Goal: Navigation & Orientation: Find specific page/section

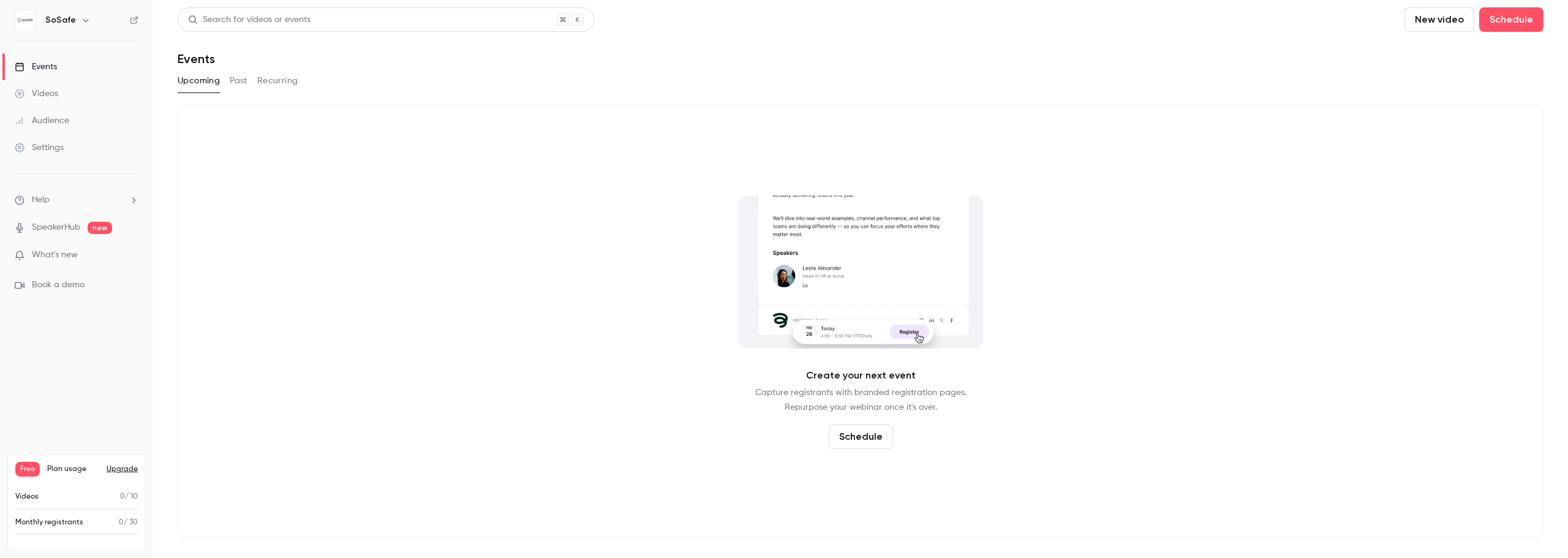
click at [193, 81] on button "Upcoming" at bounding box center [198, 81] width 42 height 19
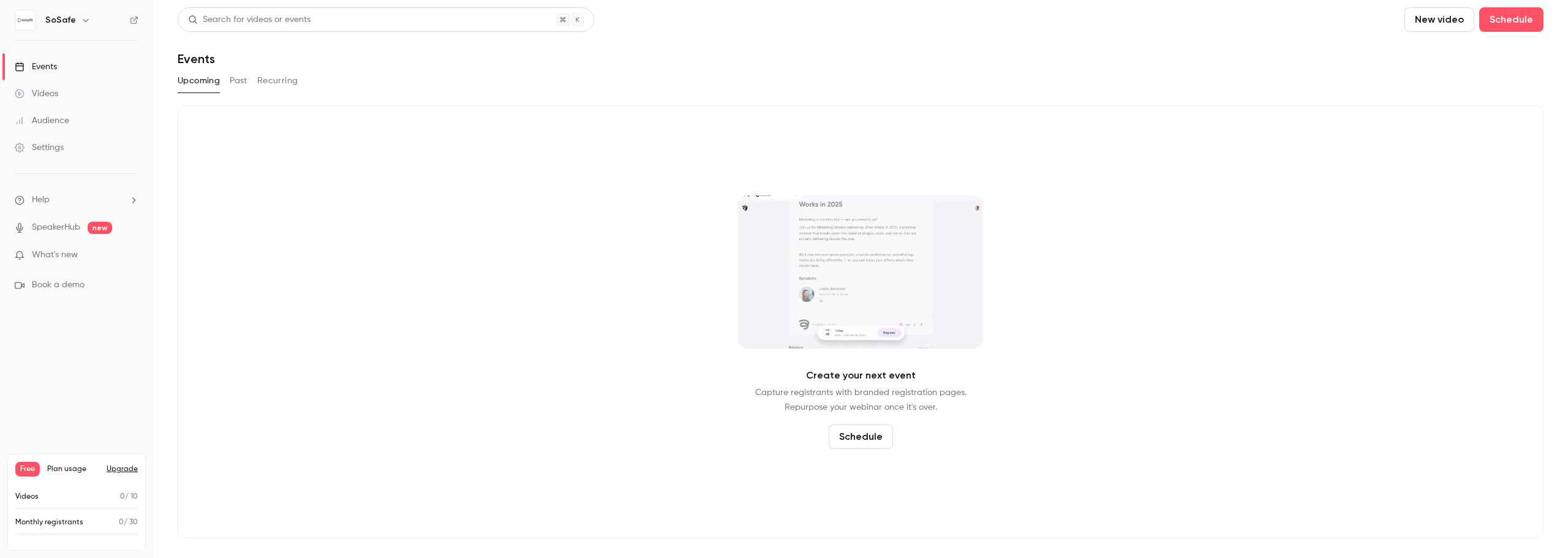
click at [243, 129] on div "Create your next event Capture registrants with branded registration pages. Rep…" at bounding box center [861, 321] width 1366 height 433
click at [244, 111] on div "Create your next event Capture registrants with branded registration pages. Rep…" at bounding box center [861, 321] width 1366 height 433
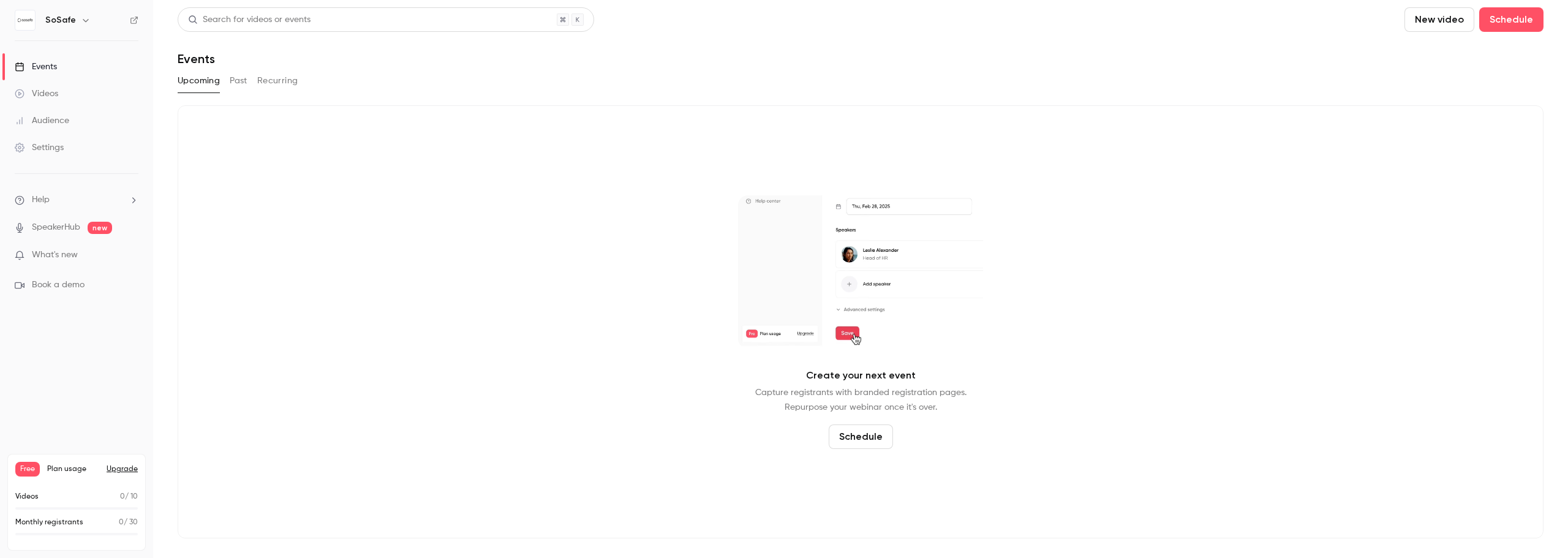
click at [238, 82] on button "Past" at bounding box center [239, 81] width 18 height 19
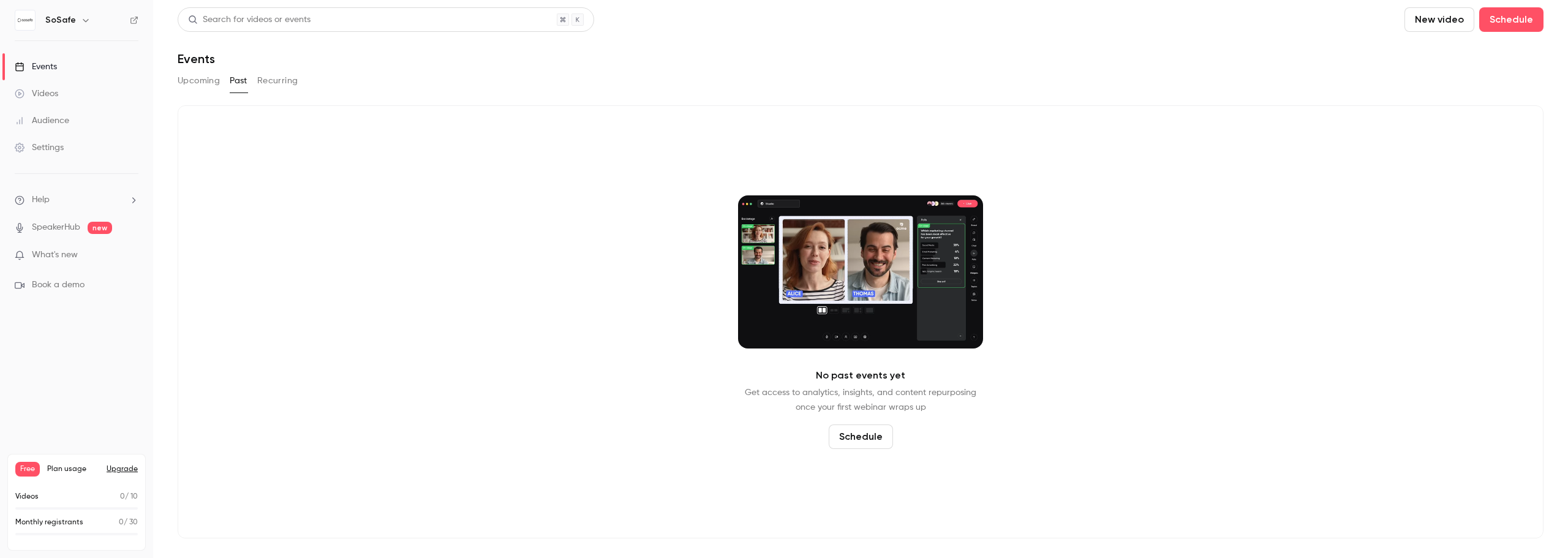
click at [284, 84] on button "Recurring" at bounding box center [278, 81] width 41 height 19
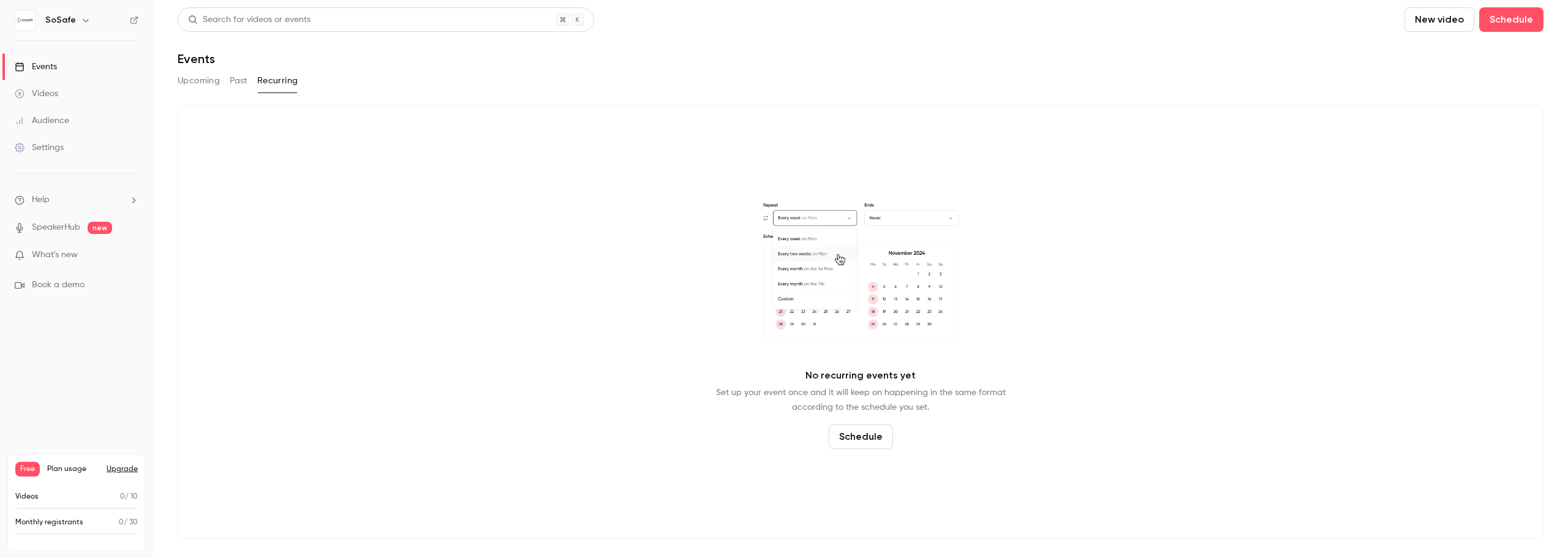
click at [198, 80] on button "Upcoming" at bounding box center [198, 81] width 42 height 19
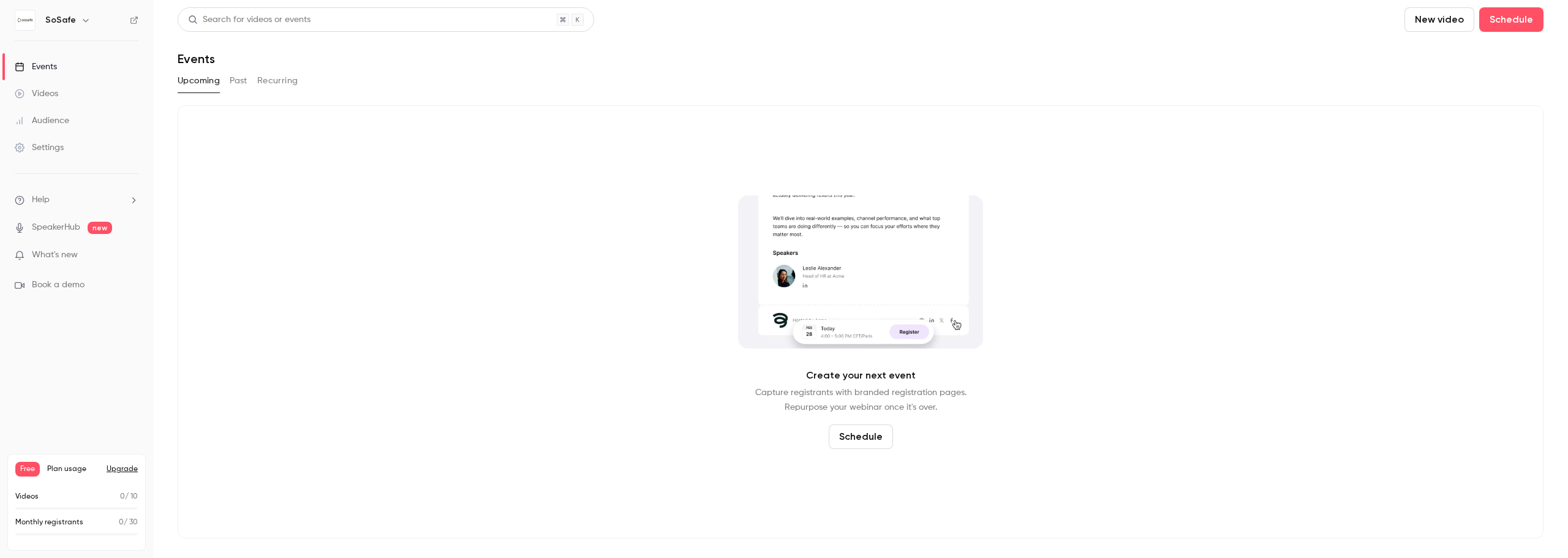
click at [237, 142] on div "Create your next event Capture registrants with branded registration pages. Rep…" at bounding box center [861, 321] width 1366 height 433
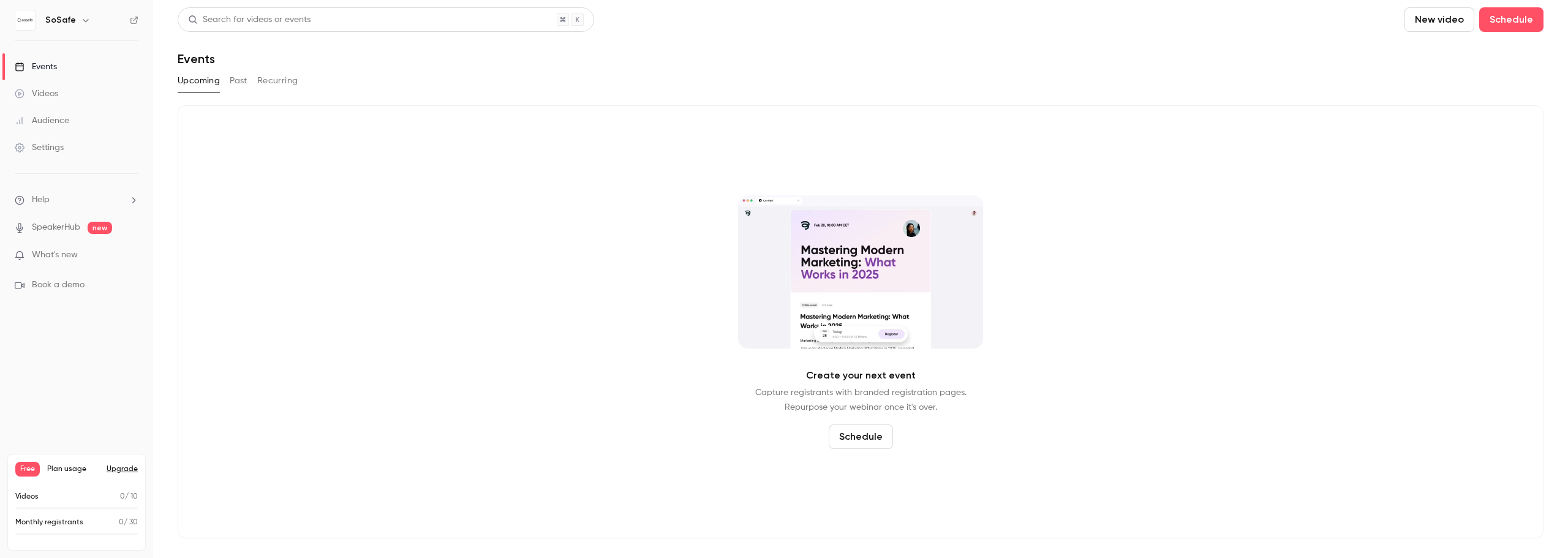
click at [237, 84] on button "Past" at bounding box center [239, 81] width 18 height 19
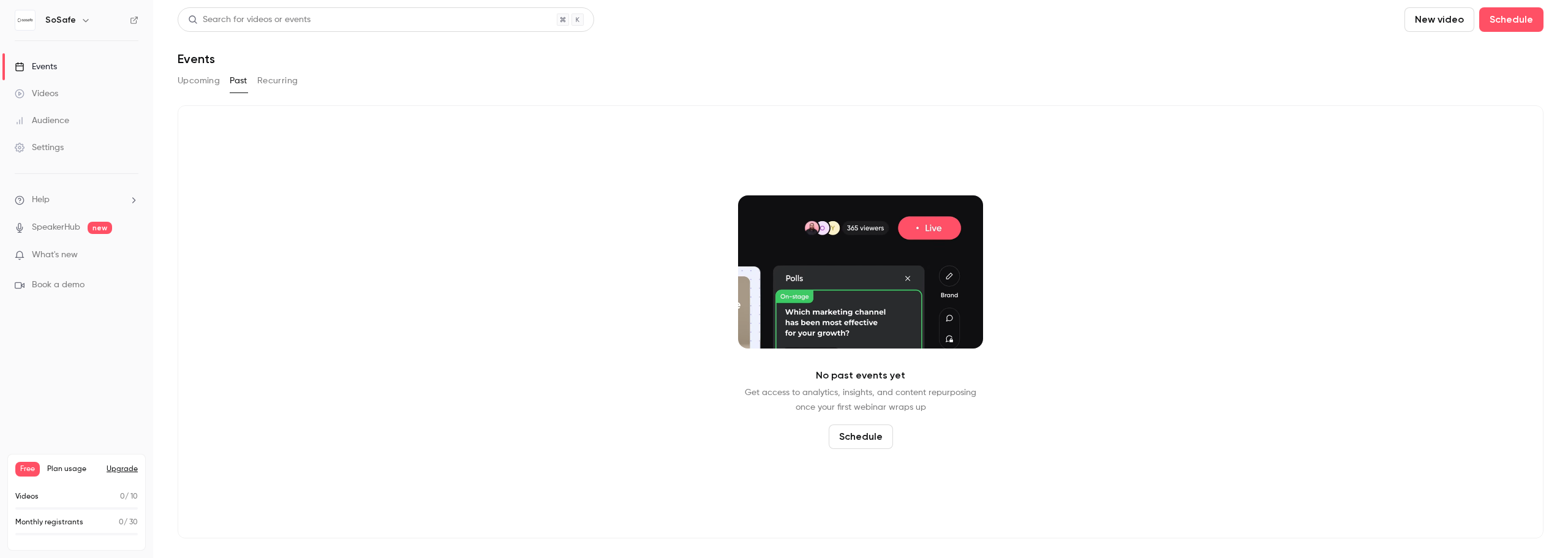
click at [278, 79] on button "Recurring" at bounding box center [278, 81] width 41 height 19
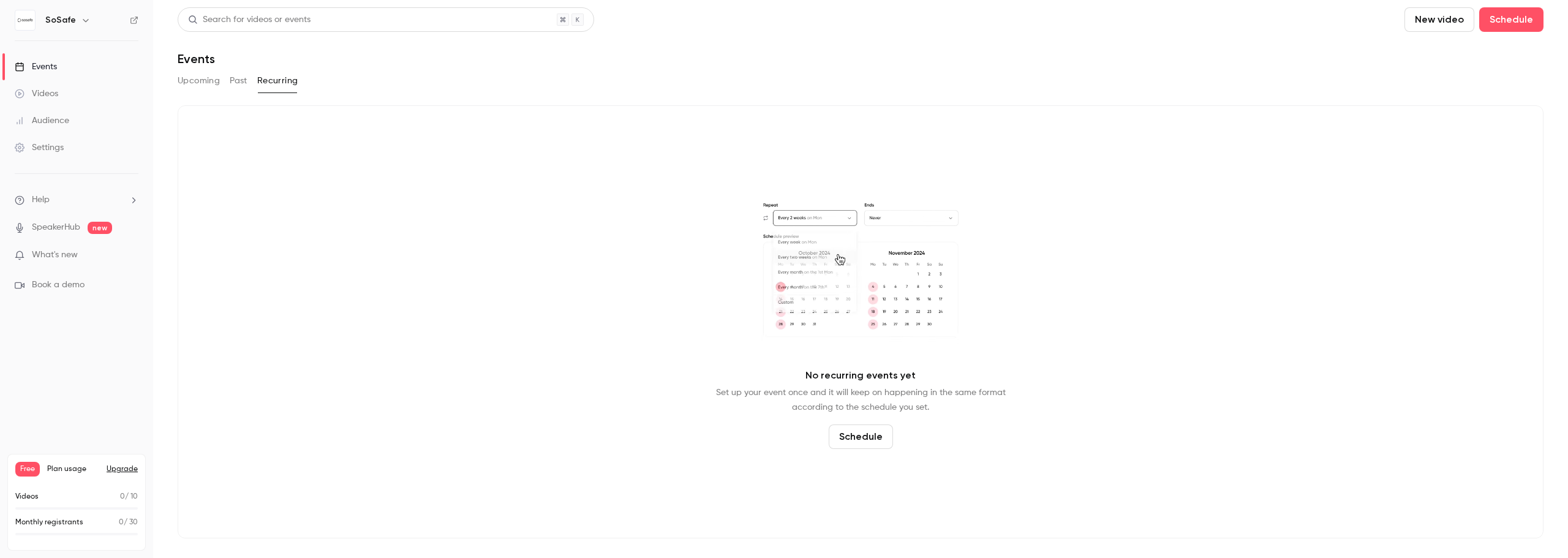
click at [194, 82] on button "Upcoming" at bounding box center [198, 81] width 42 height 19
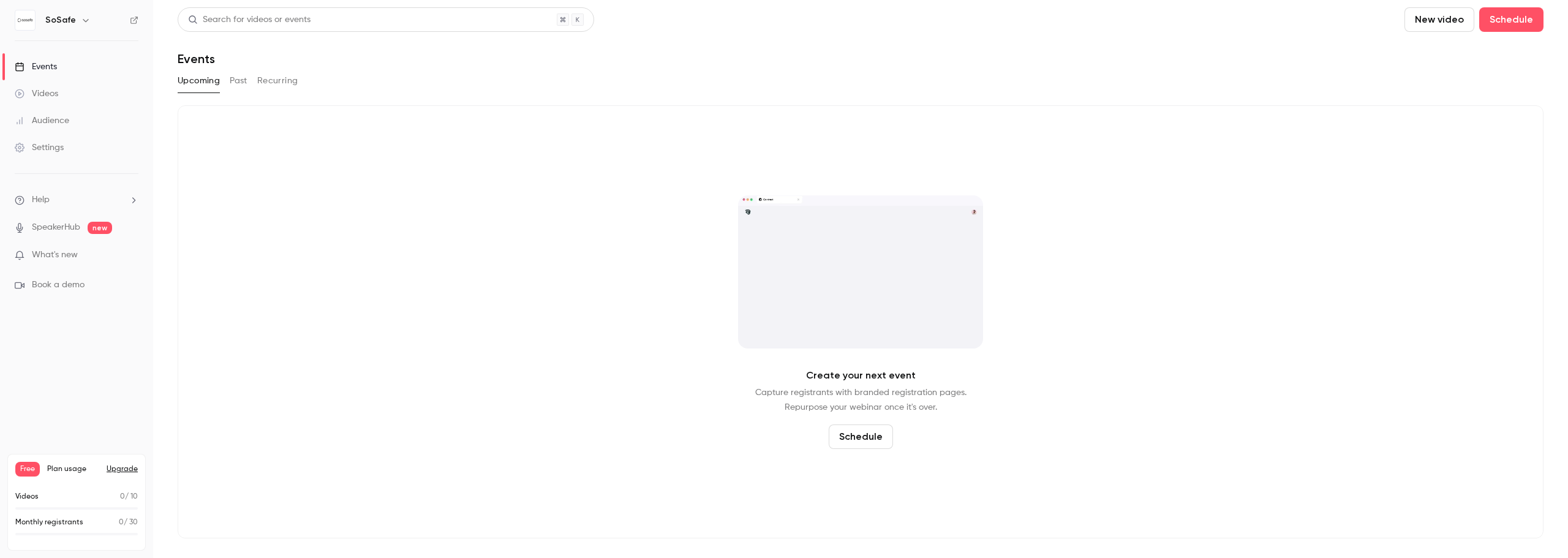
click at [240, 216] on div "Create your next event Capture registrants with branded registration pages. Rep…" at bounding box center [861, 321] width 1366 height 433
